Goal: Task Accomplishment & Management: Use online tool/utility

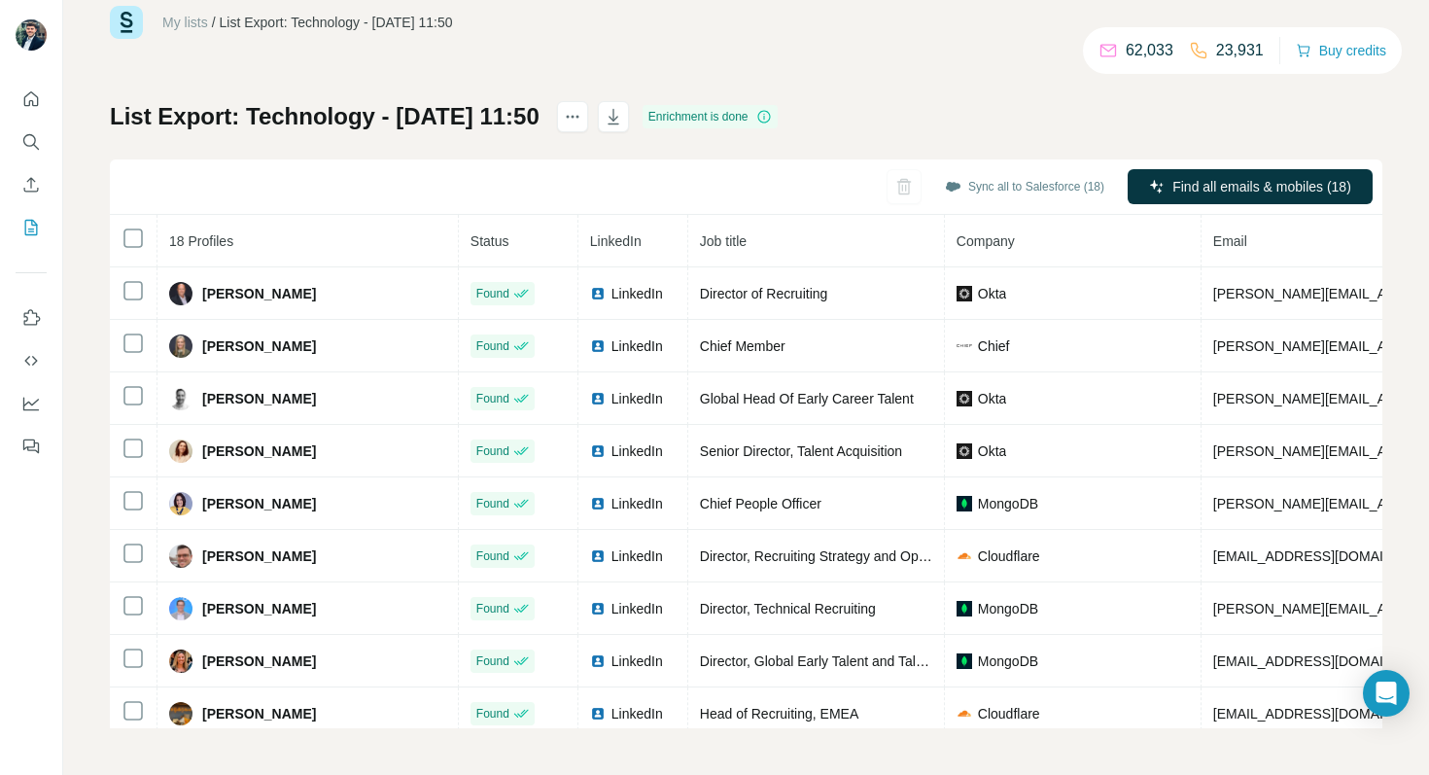
click at [120, 239] on th at bounding box center [134, 241] width 48 height 52
click at [1006, 185] on button "Sync all to Salesforce (18)" at bounding box center [1024, 186] width 187 height 29
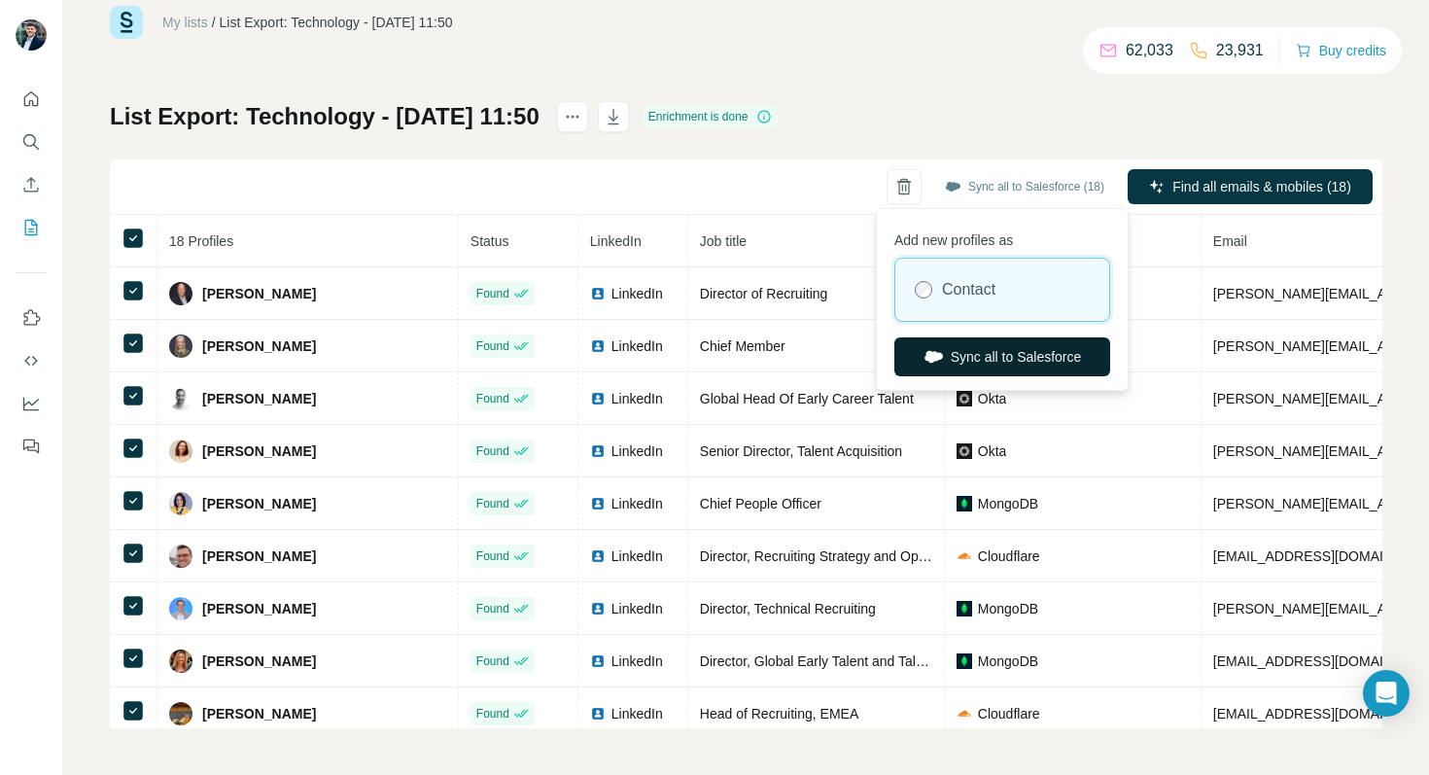
click at [1009, 347] on button "Sync all to Salesforce" at bounding box center [1002, 356] width 216 height 39
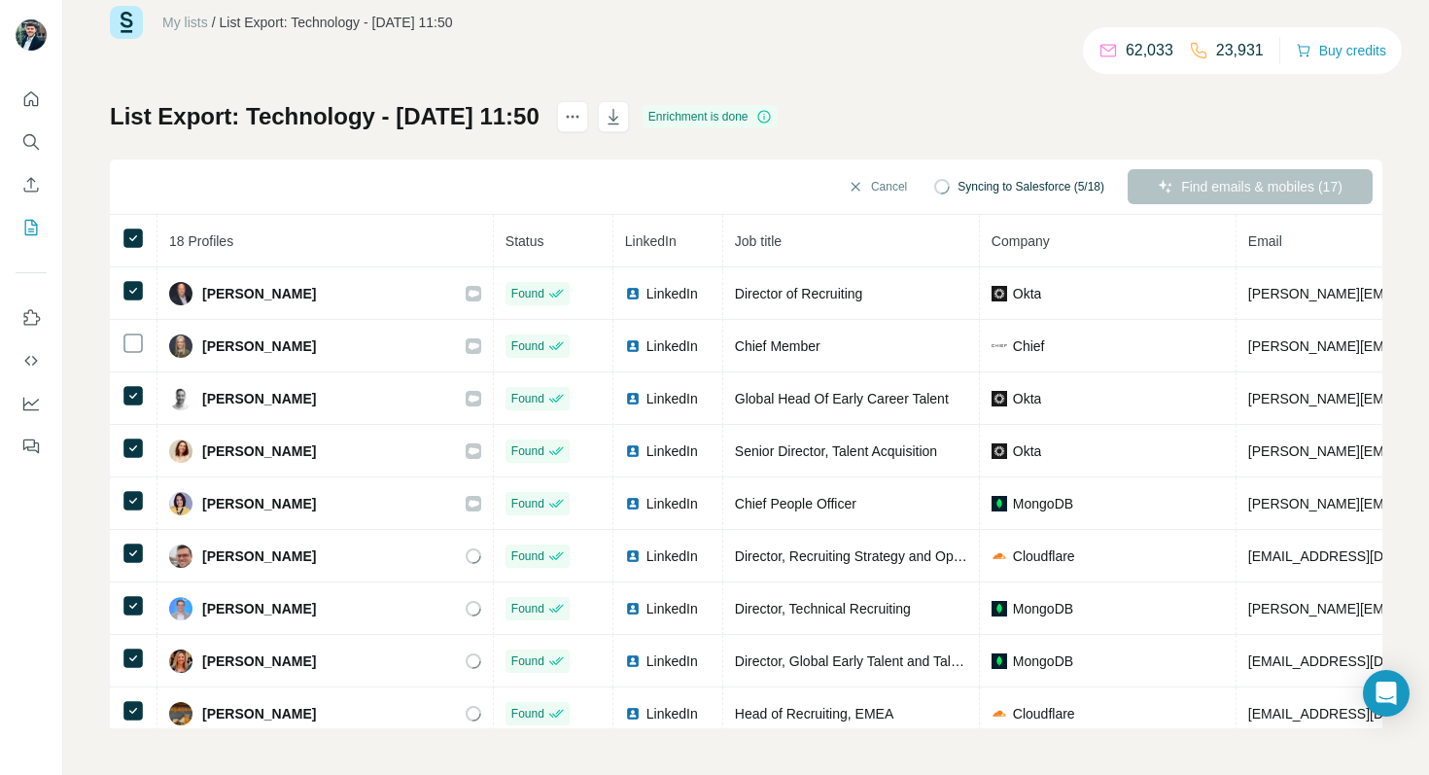
click at [869, 167] on div "Cancel Syncing to Salesforce (5/18) Find emails & mobiles (17)" at bounding box center [746, 186] width 1272 height 55
click at [869, 177] on button "Cancel" at bounding box center [877, 186] width 87 height 35
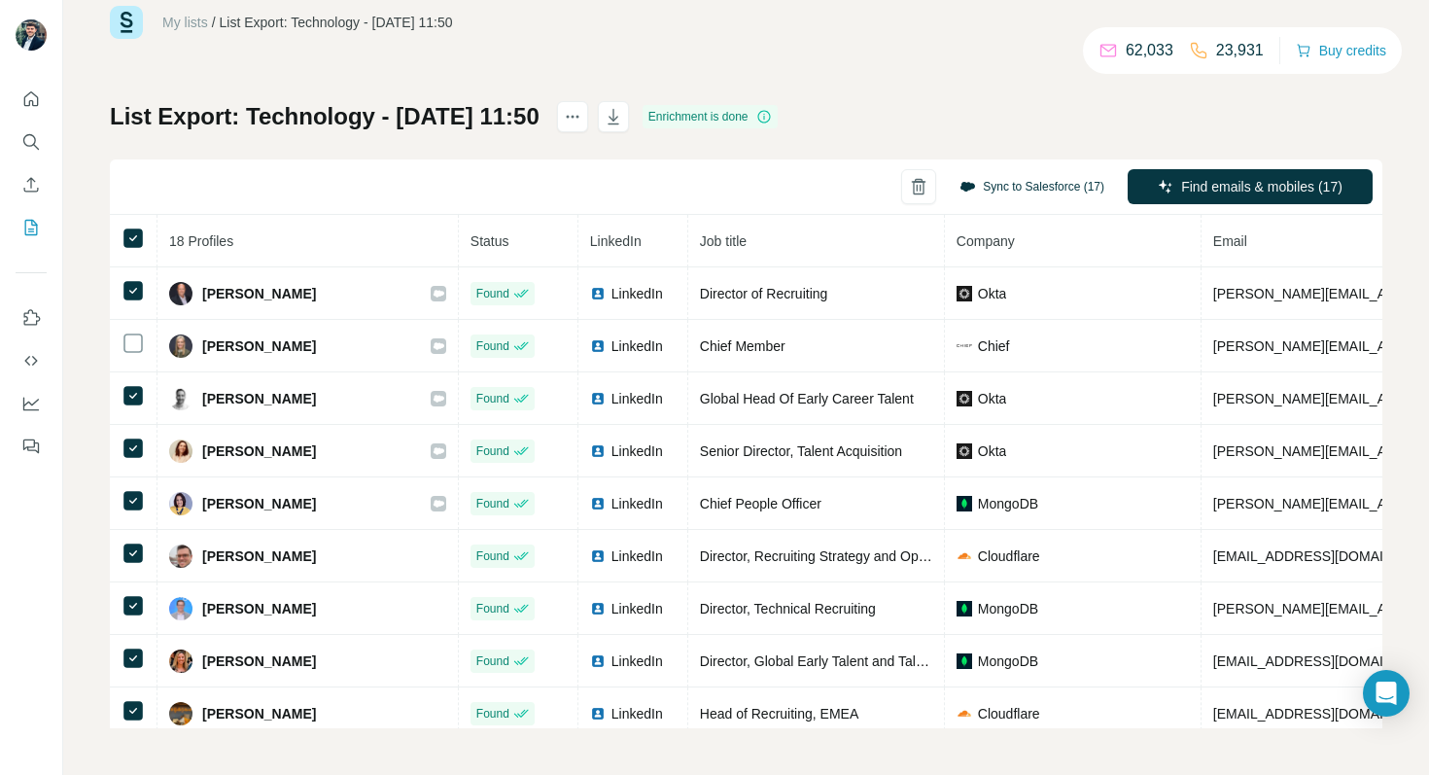
click at [989, 190] on button "Sync to Salesforce (17)" at bounding box center [1032, 186] width 172 height 29
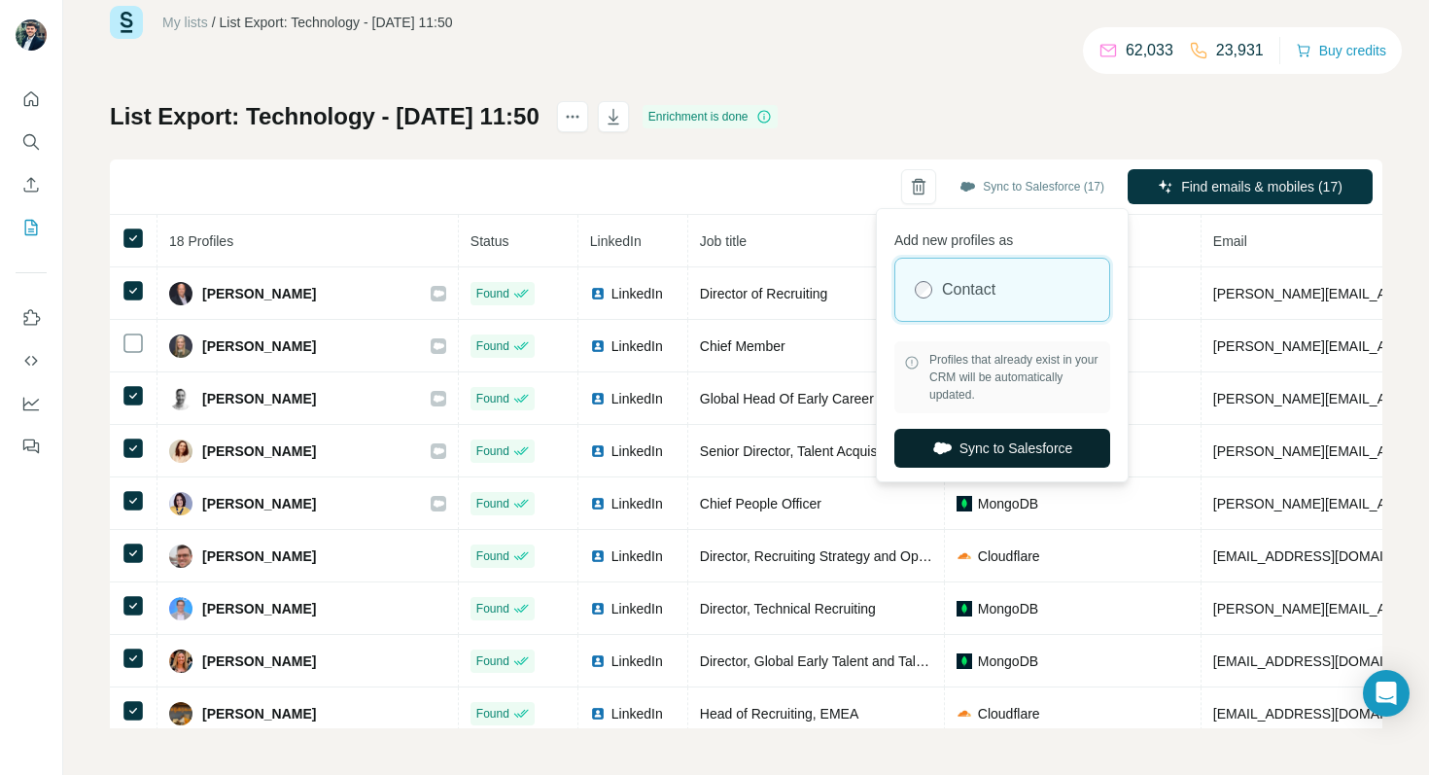
click at [964, 437] on button "Sync to Salesforce" at bounding box center [1002, 448] width 216 height 39
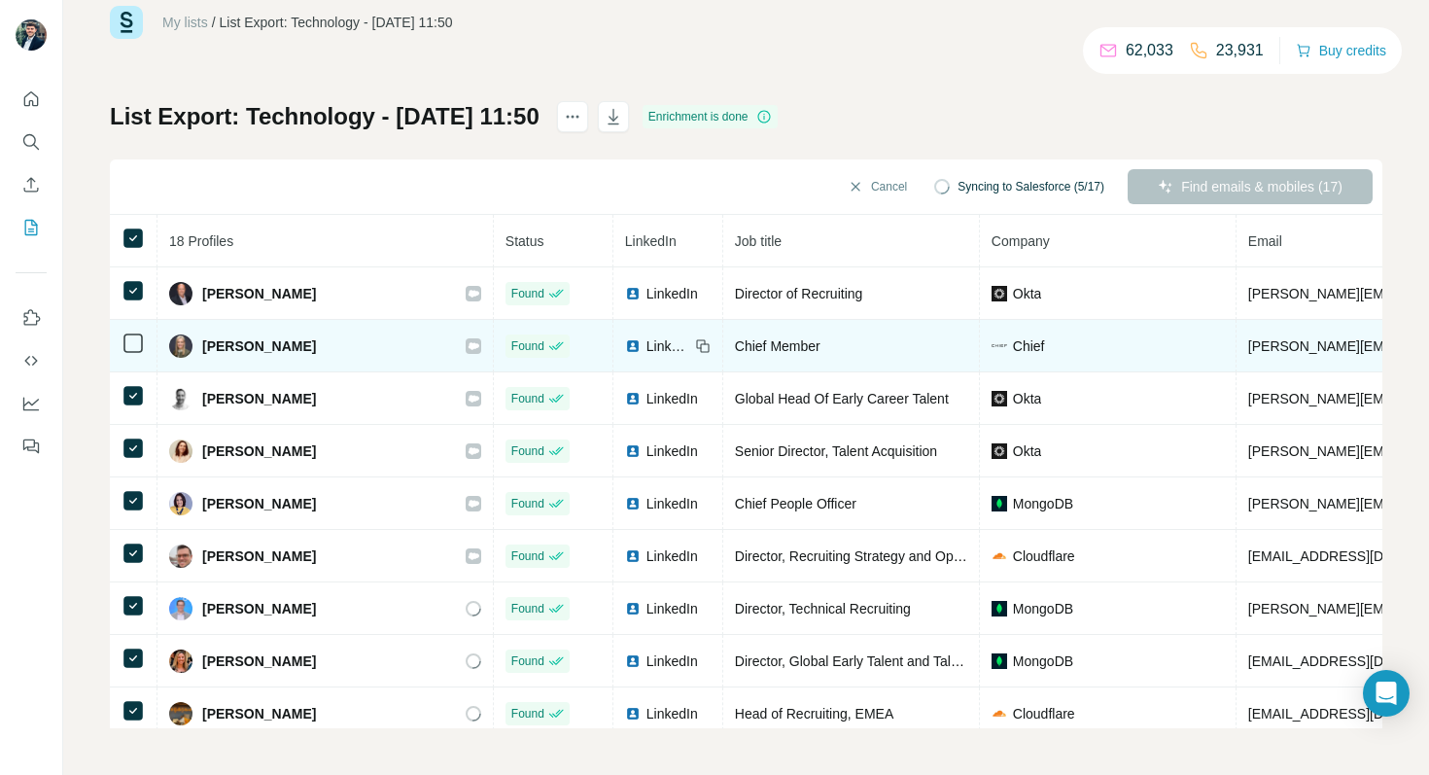
click at [467, 343] on icon at bounding box center [473, 346] width 12 height 16
click at [625, 347] on div "LinkedIn" at bounding box center [657, 345] width 64 height 19
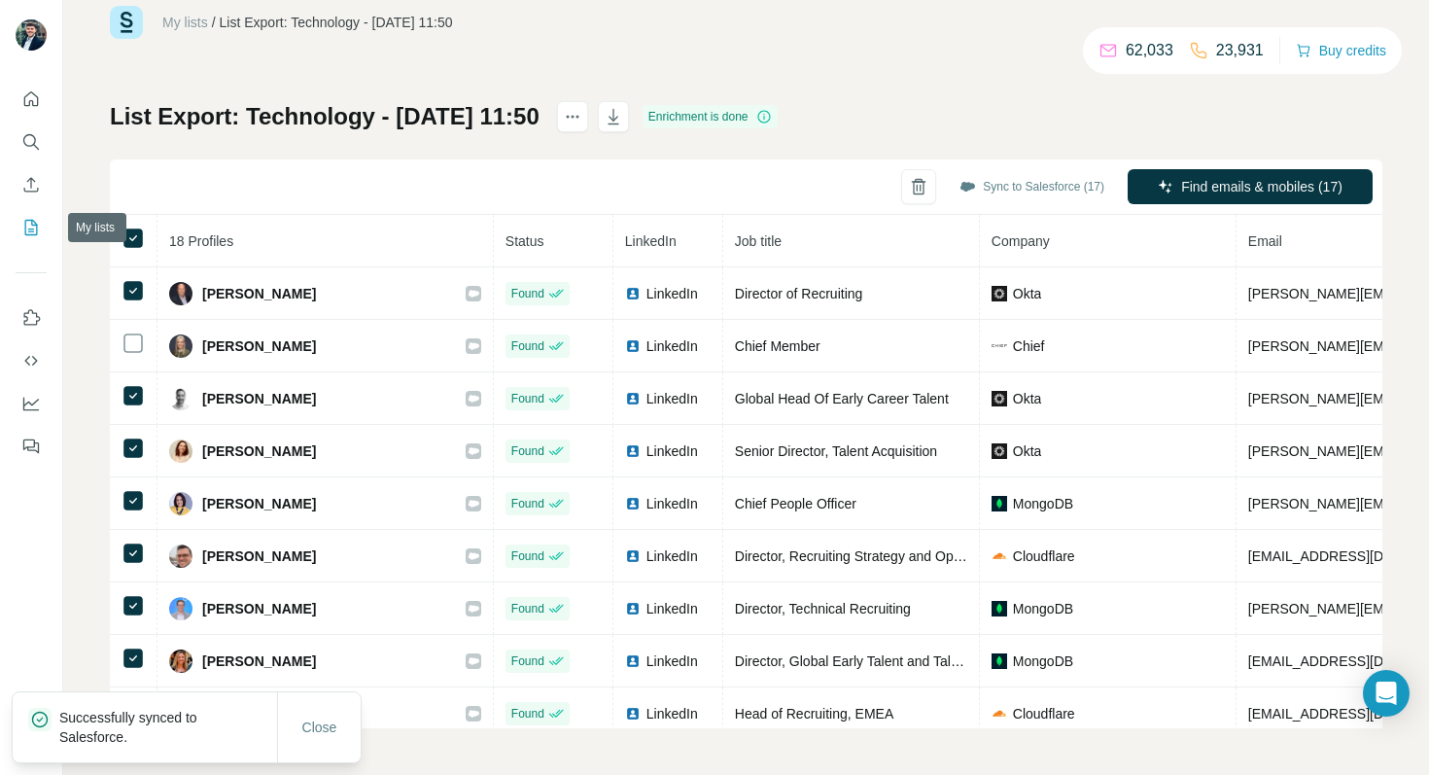
click at [36, 239] on button "My lists" at bounding box center [31, 227] width 31 height 35
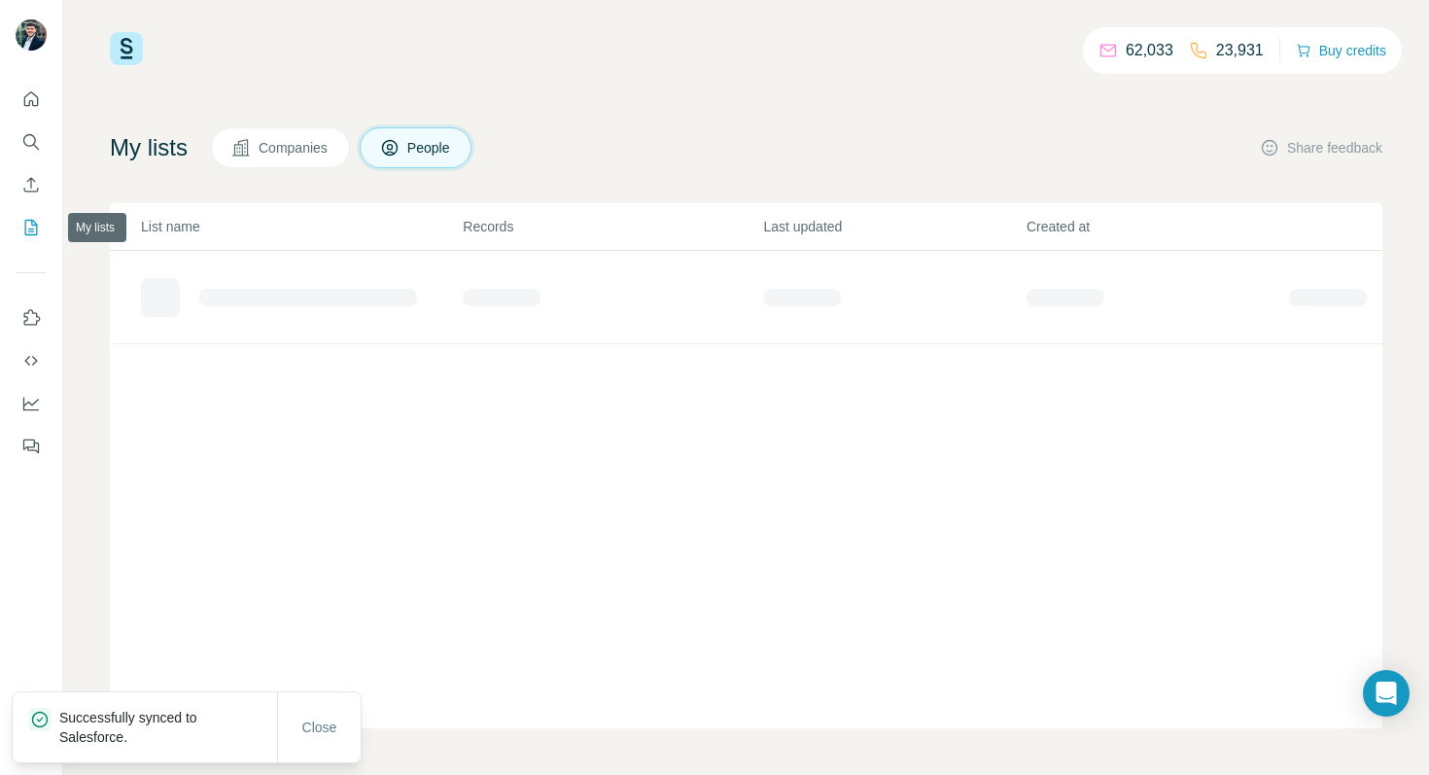
click at [33, 225] on icon "My lists" at bounding box center [33, 226] width 10 height 13
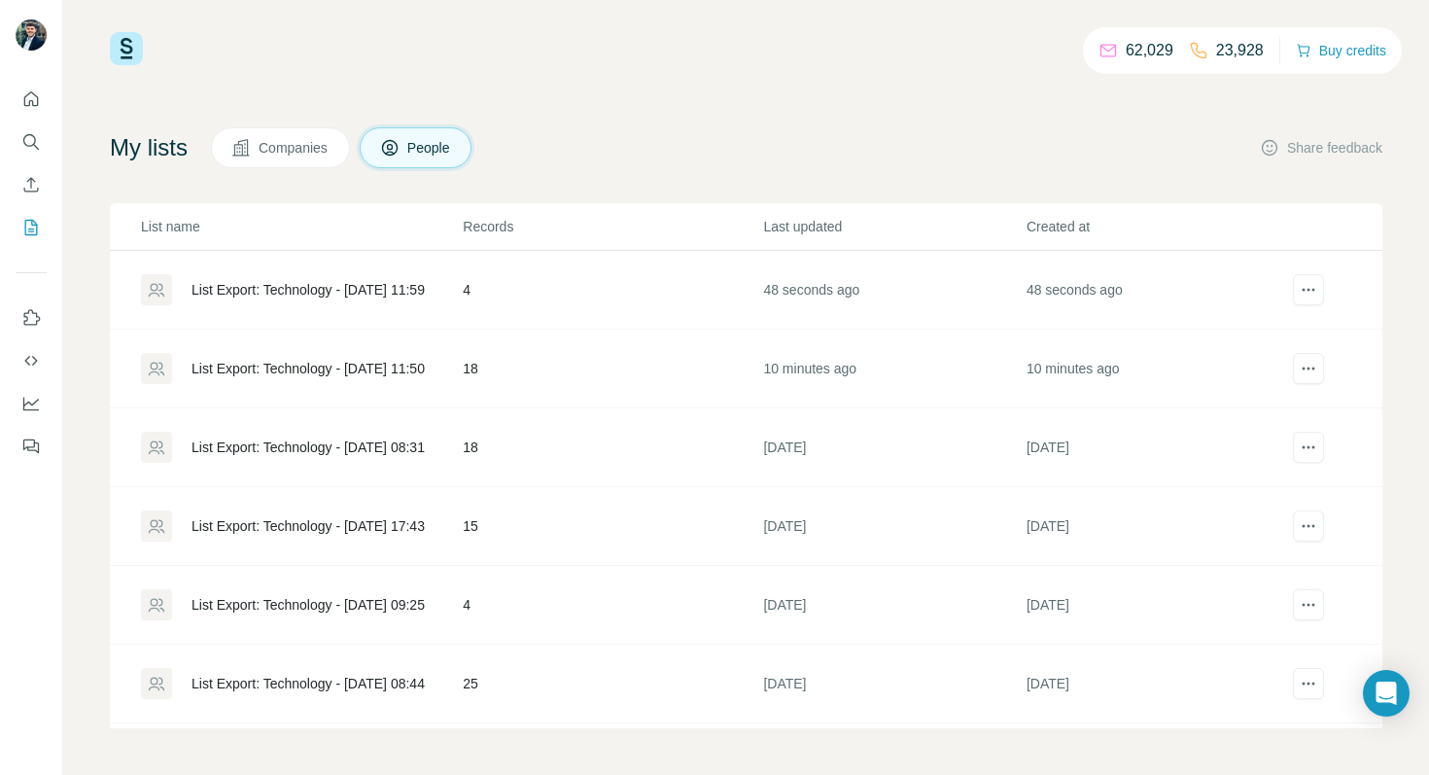
click at [259, 274] on div "List Export: Technology - [DATE] 11:59" at bounding box center [301, 289] width 320 height 31
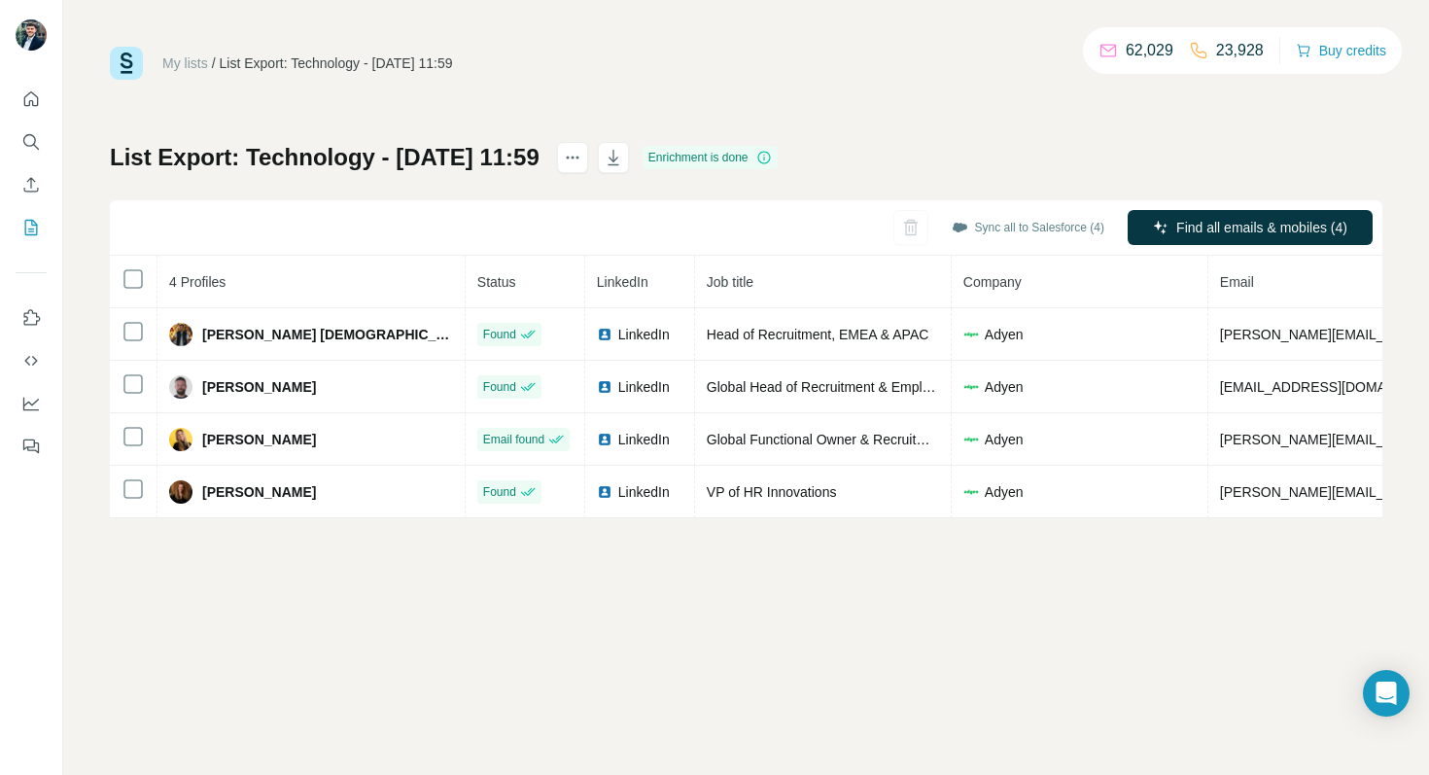
click at [262, 279] on th "4 Profiles" at bounding box center [311, 282] width 308 height 52
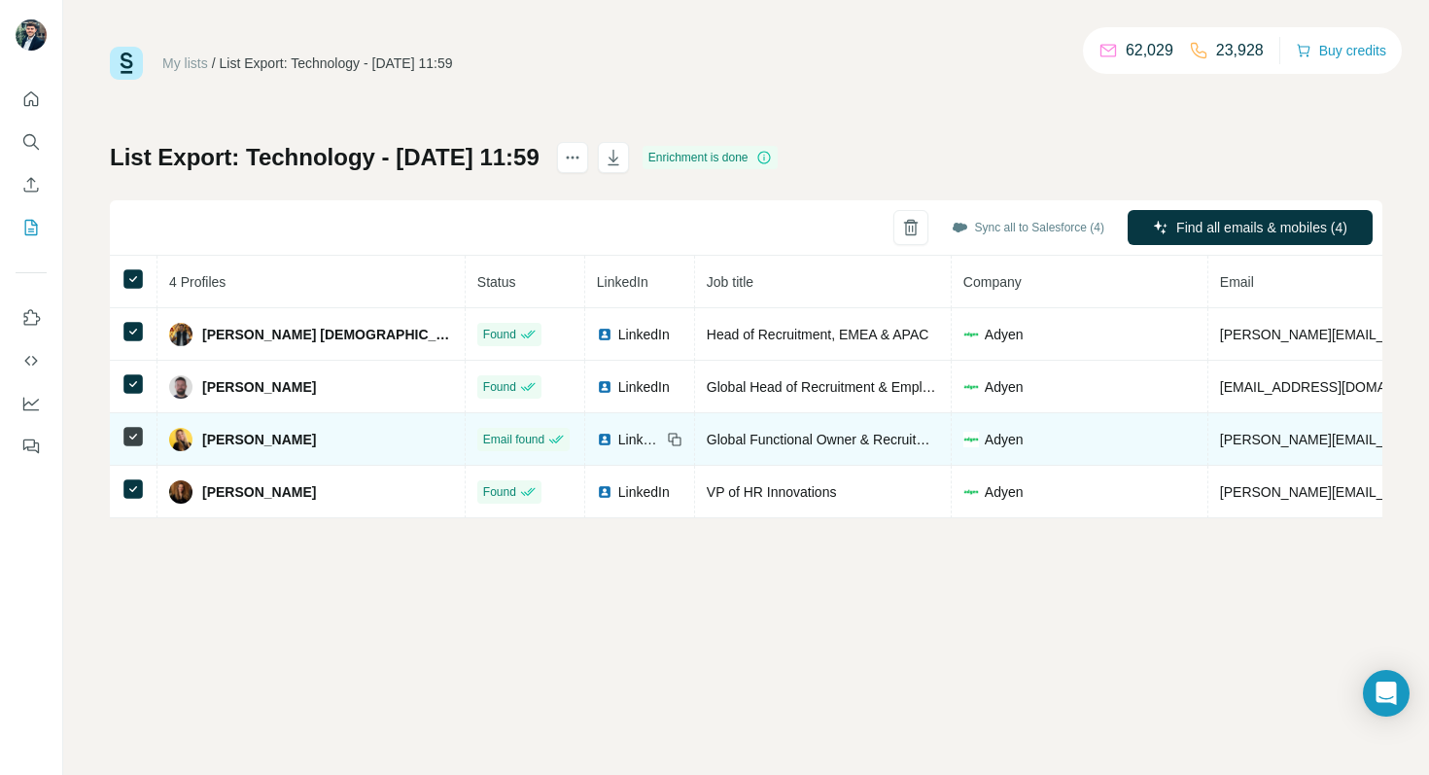
click at [114, 440] on td at bounding box center [134, 439] width 48 height 52
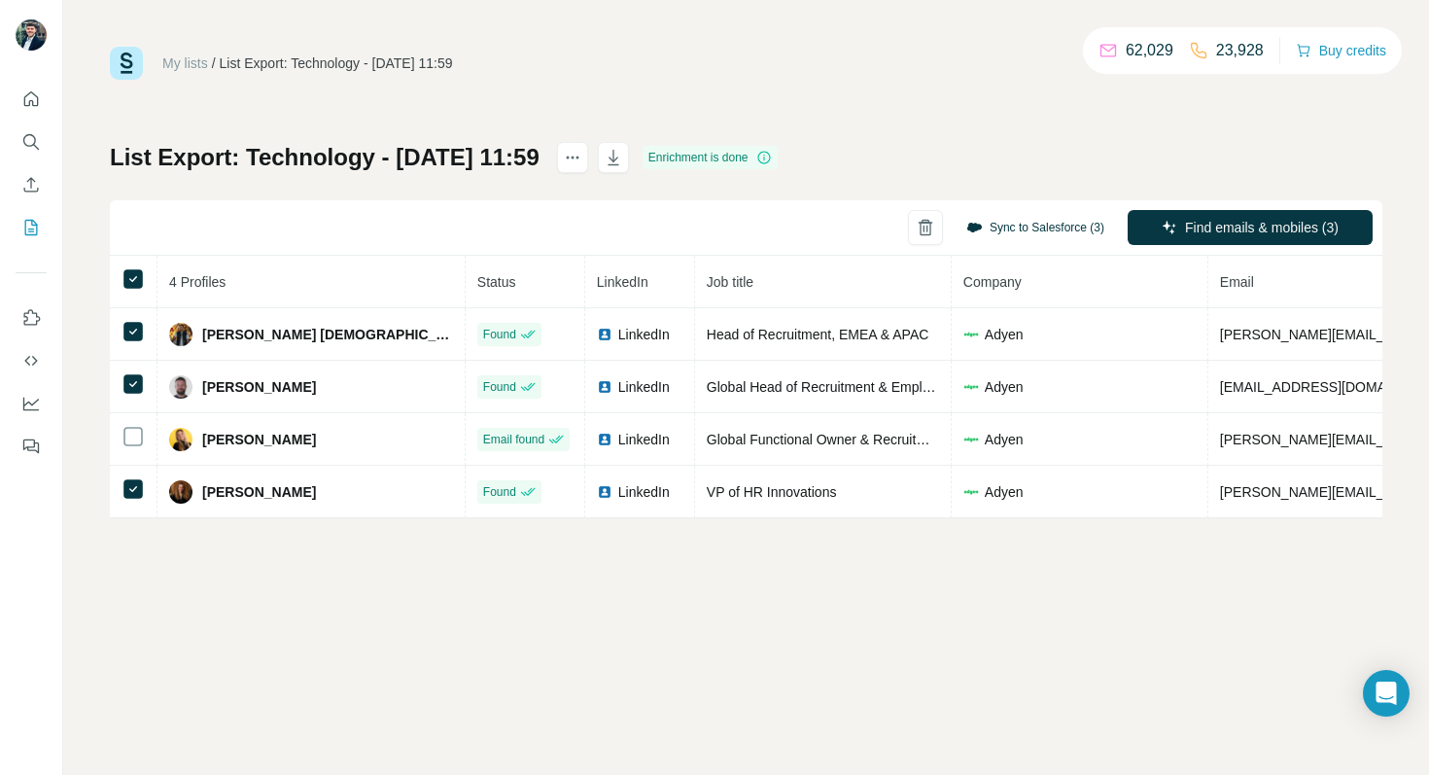
click at [995, 232] on button "Sync to Salesforce (3)" at bounding box center [1034, 227] width 165 height 29
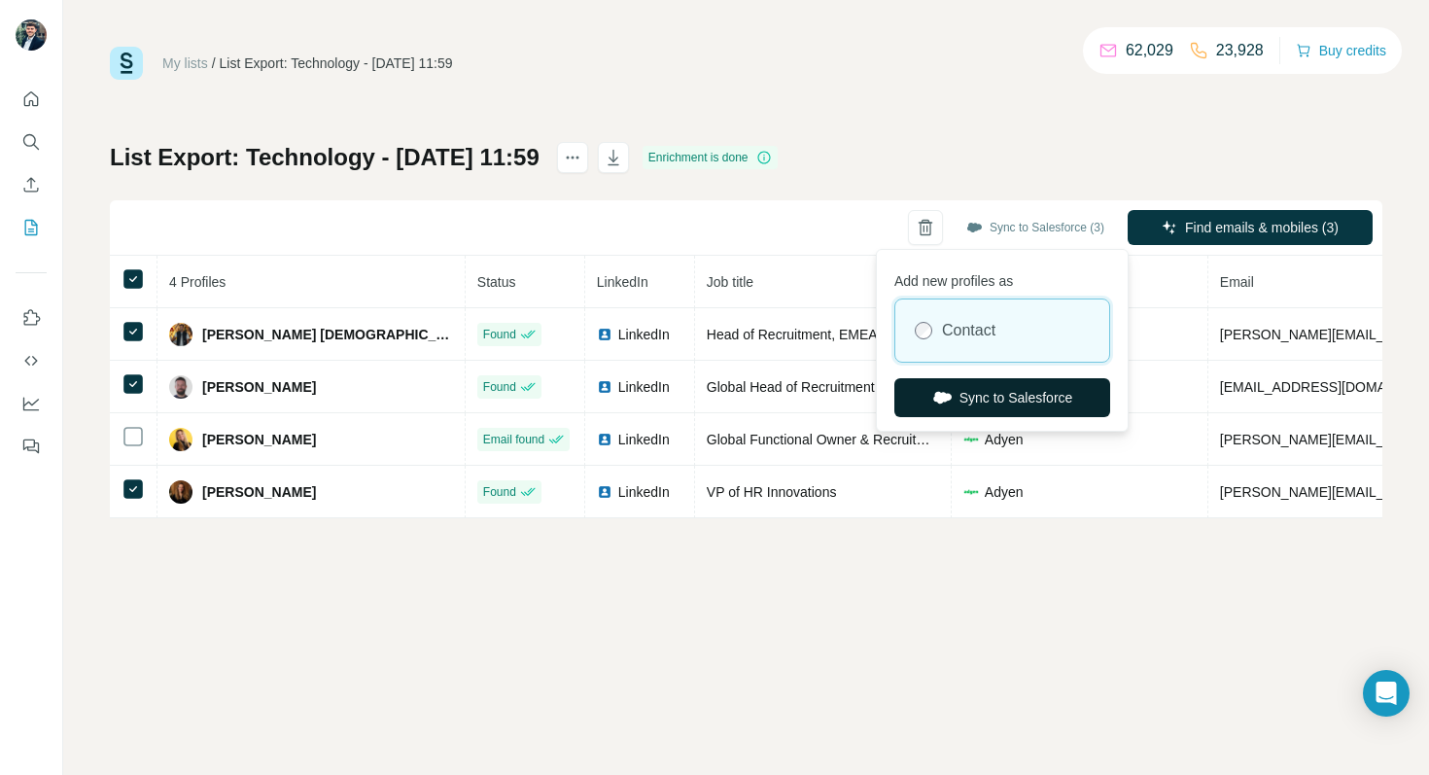
click at [1015, 405] on button "Sync to Salesforce" at bounding box center [1002, 397] width 216 height 39
